Goal: Task Accomplishment & Management: Use online tool/utility

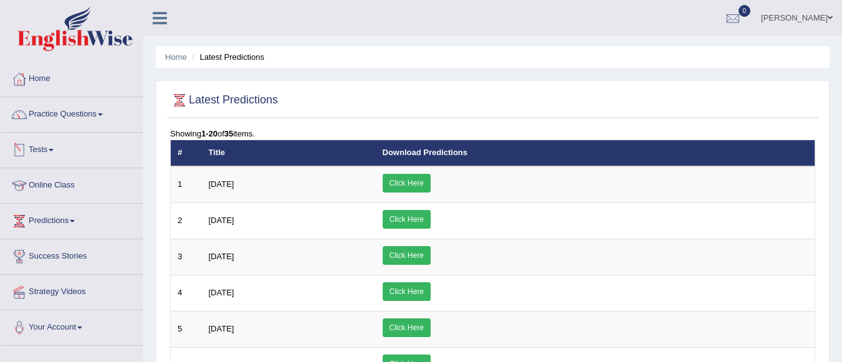
click at [50, 147] on link "Tests" at bounding box center [72, 148] width 142 height 31
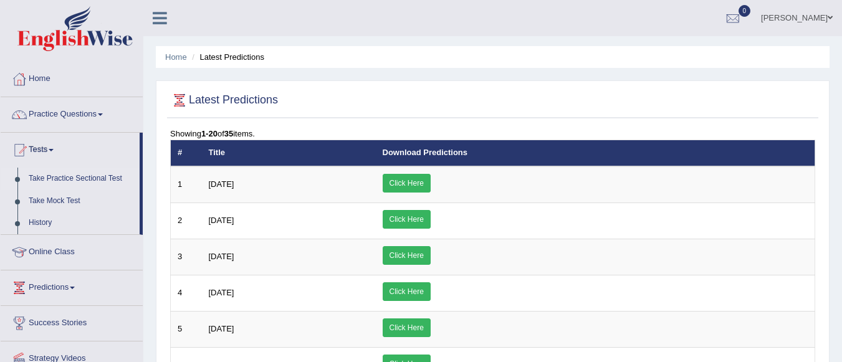
click at [78, 176] on link "Take Practice Sectional Test" at bounding box center [81, 179] width 117 height 22
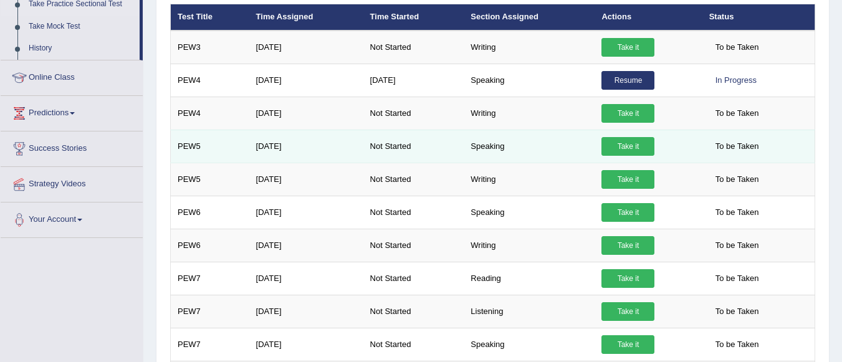
click at [629, 145] on link "Take it" at bounding box center [627, 146] width 53 height 19
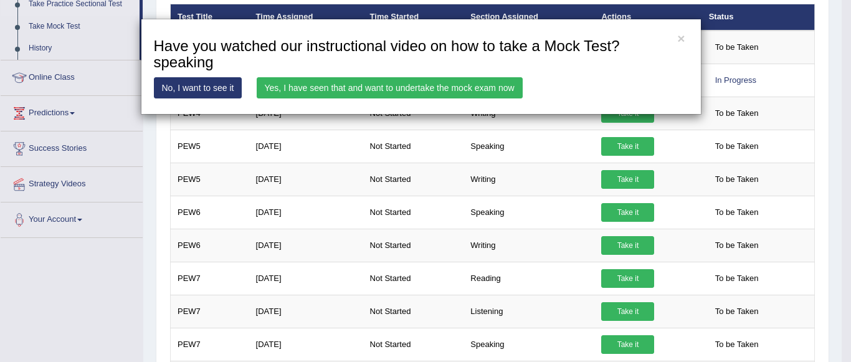
click at [392, 81] on link "Yes, I have seen that and want to undertake the mock exam now" at bounding box center [390, 87] width 266 height 21
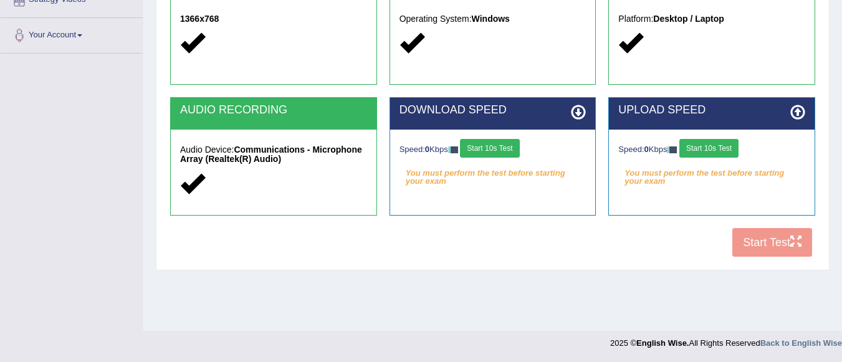
click at [512, 144] on button "Start 10s Test" at bounding box center [489, 148] width 59 height 19
click at [726, 145] on button "Start 10s Test" at bounding box center [708, 148] width 59 height 19
